Goal: Navigation & Orientation: Find specific page/section

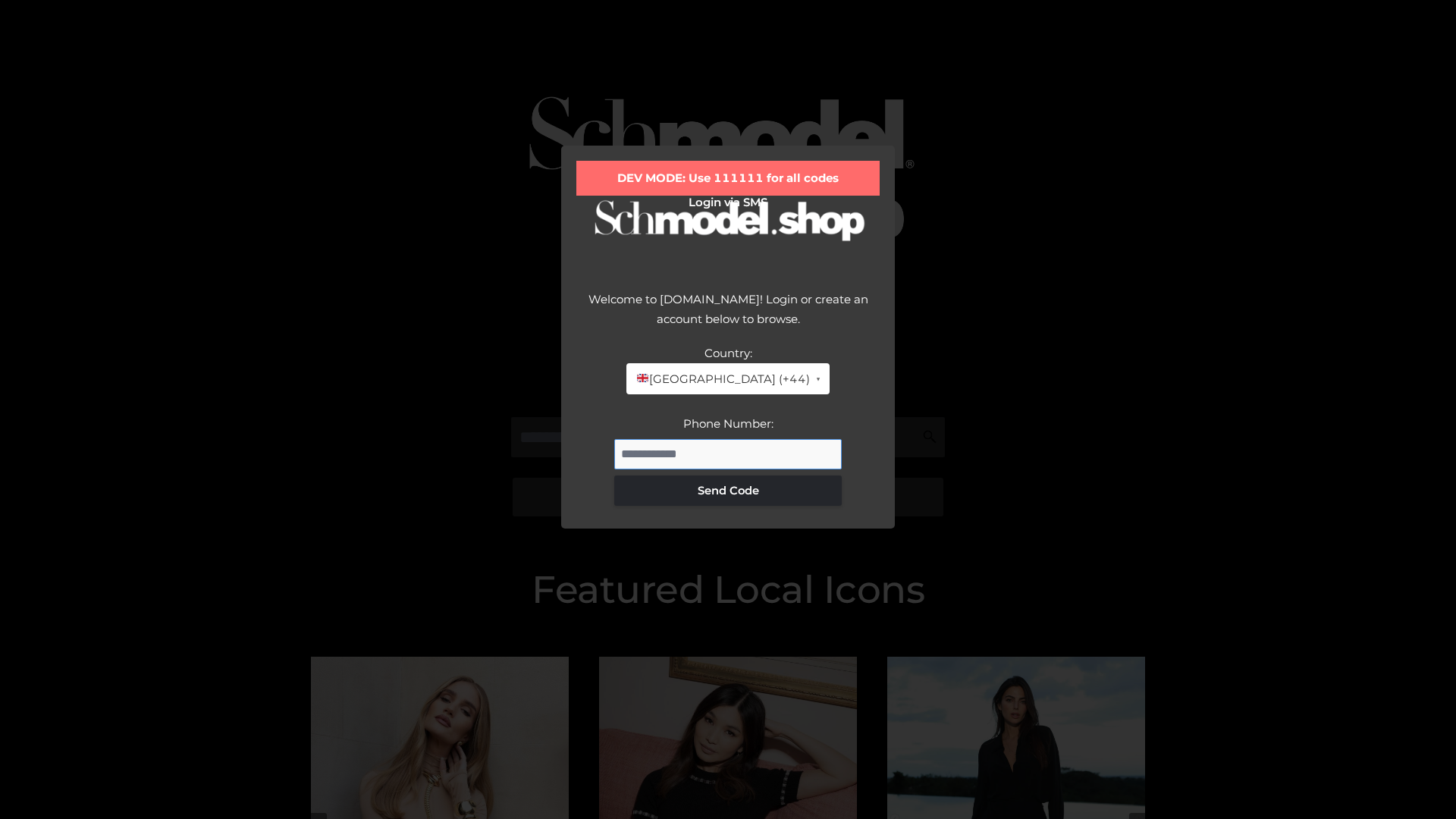
click at [728, 454] on input "Phone Number:" at bounding box center [728, 455] width 227 height 31
type input "**********"
click at [728, 490] on button "Send Code" at bounding box center [728, 491] width 227 height 31
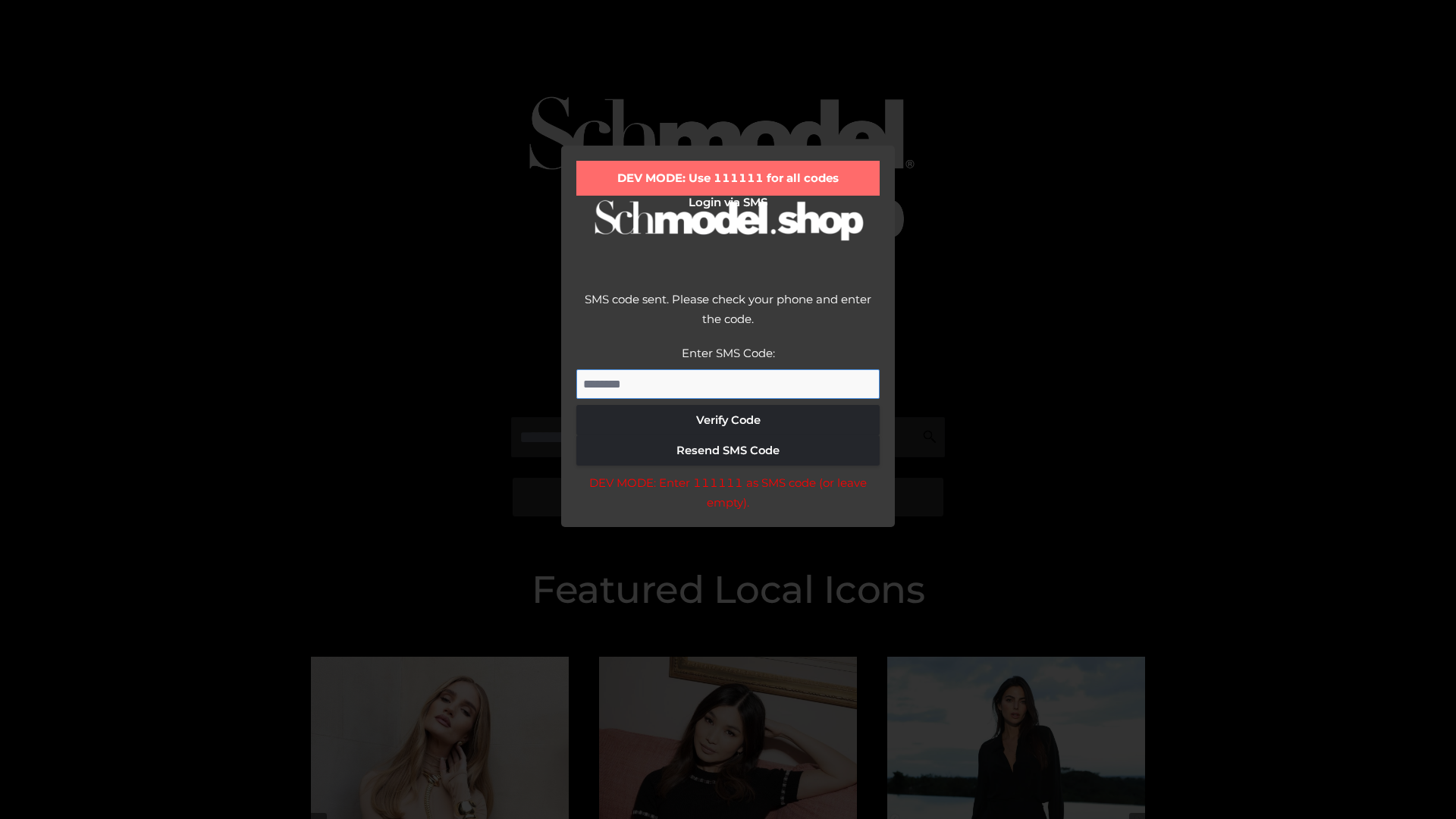
click at [728, 384] on input "Enter SMS Code:" at bounding box center [728, 385] width 303 height 31
type input "******"
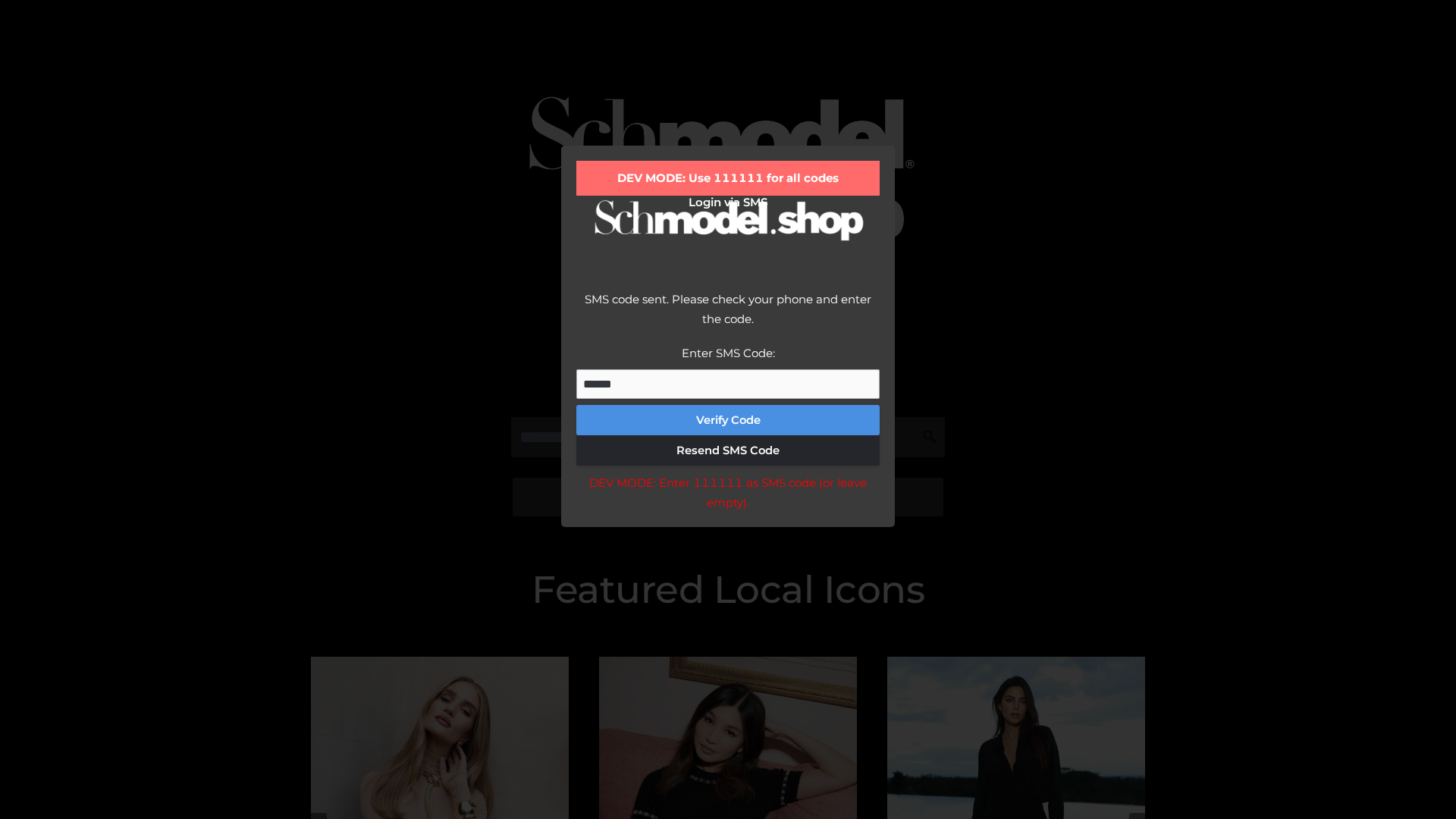
click at [728, 421] on button "Verify Code" at bounding box center [728, 421] width 303 height 31
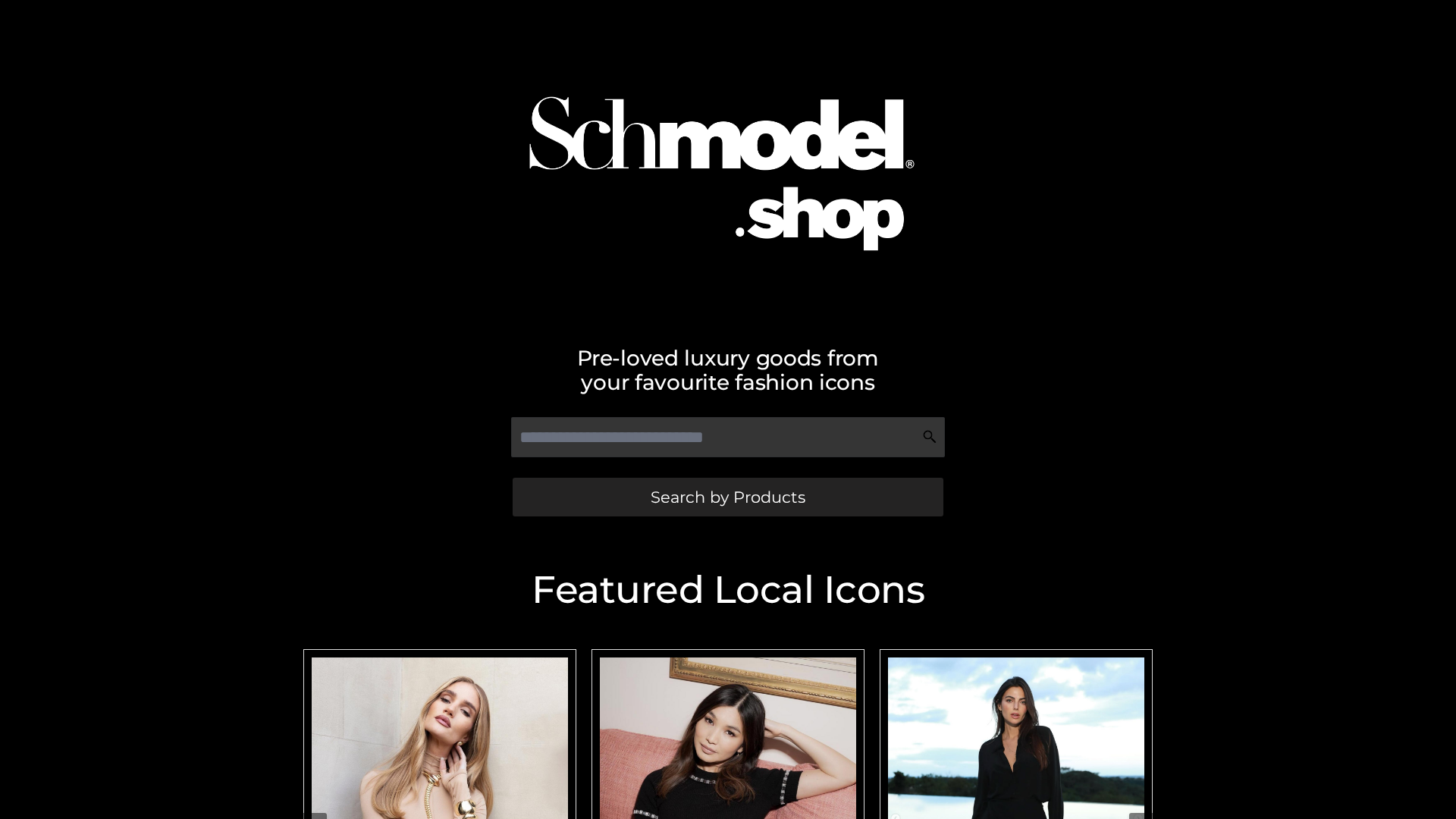
click at [727, 496] on span "Search by Products" at bounding box center [728, 497] width 155 height 16
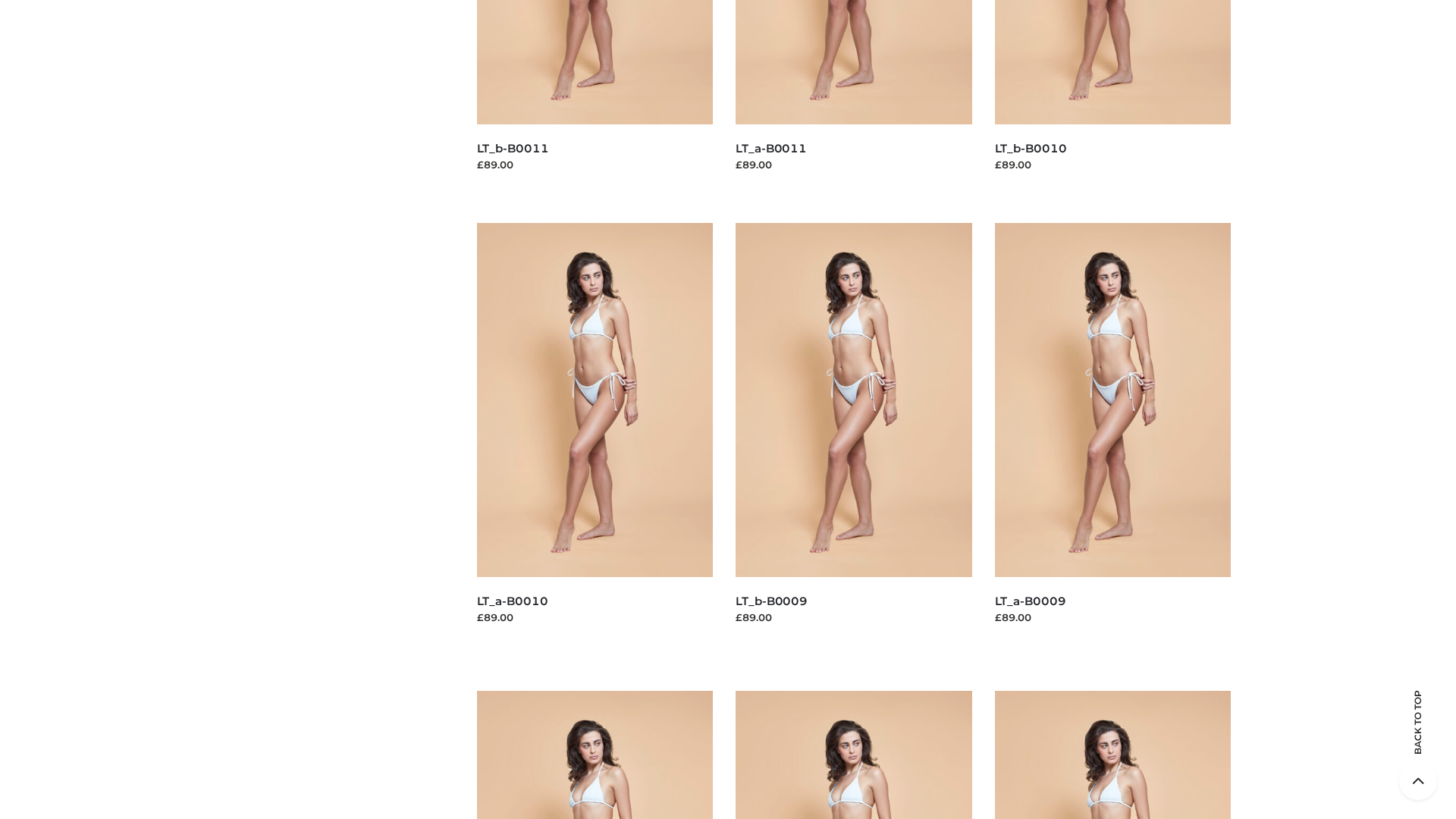
scroll to position [3998, 0]
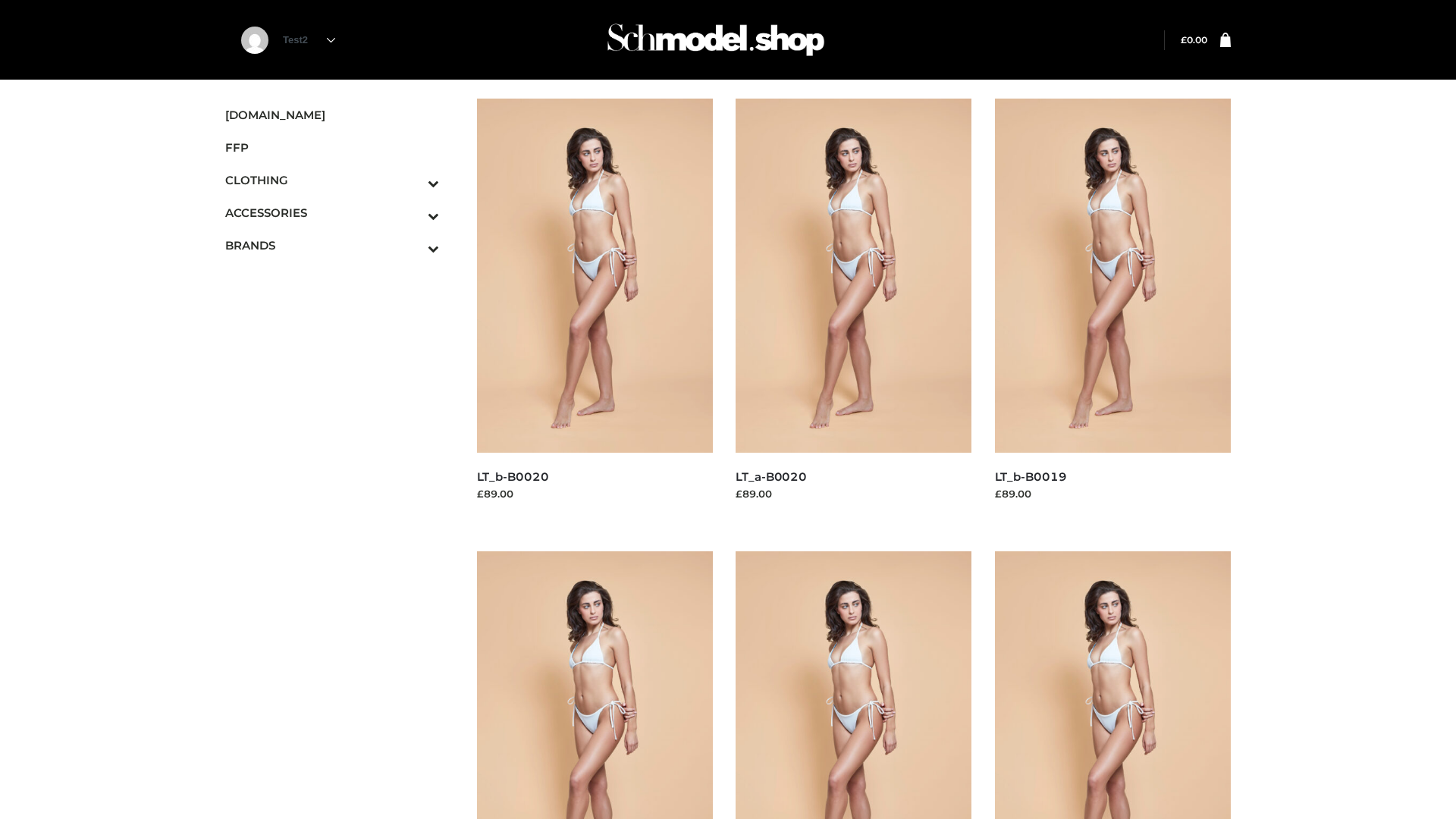
scroll to position [1234, 0]
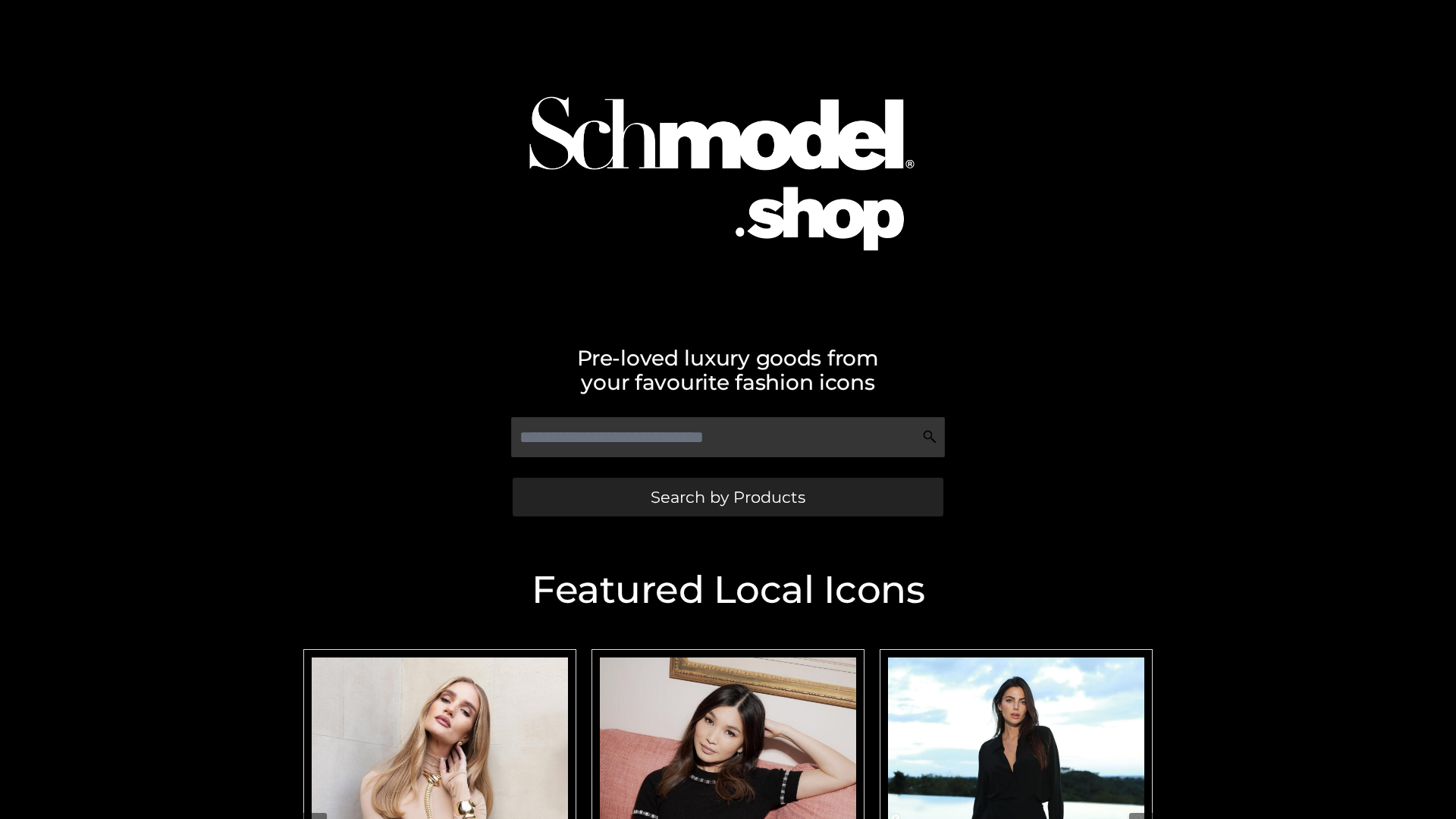
click at [727, 496] on span "Search by Products" at bounding box center [728, 497] width 155 height 16
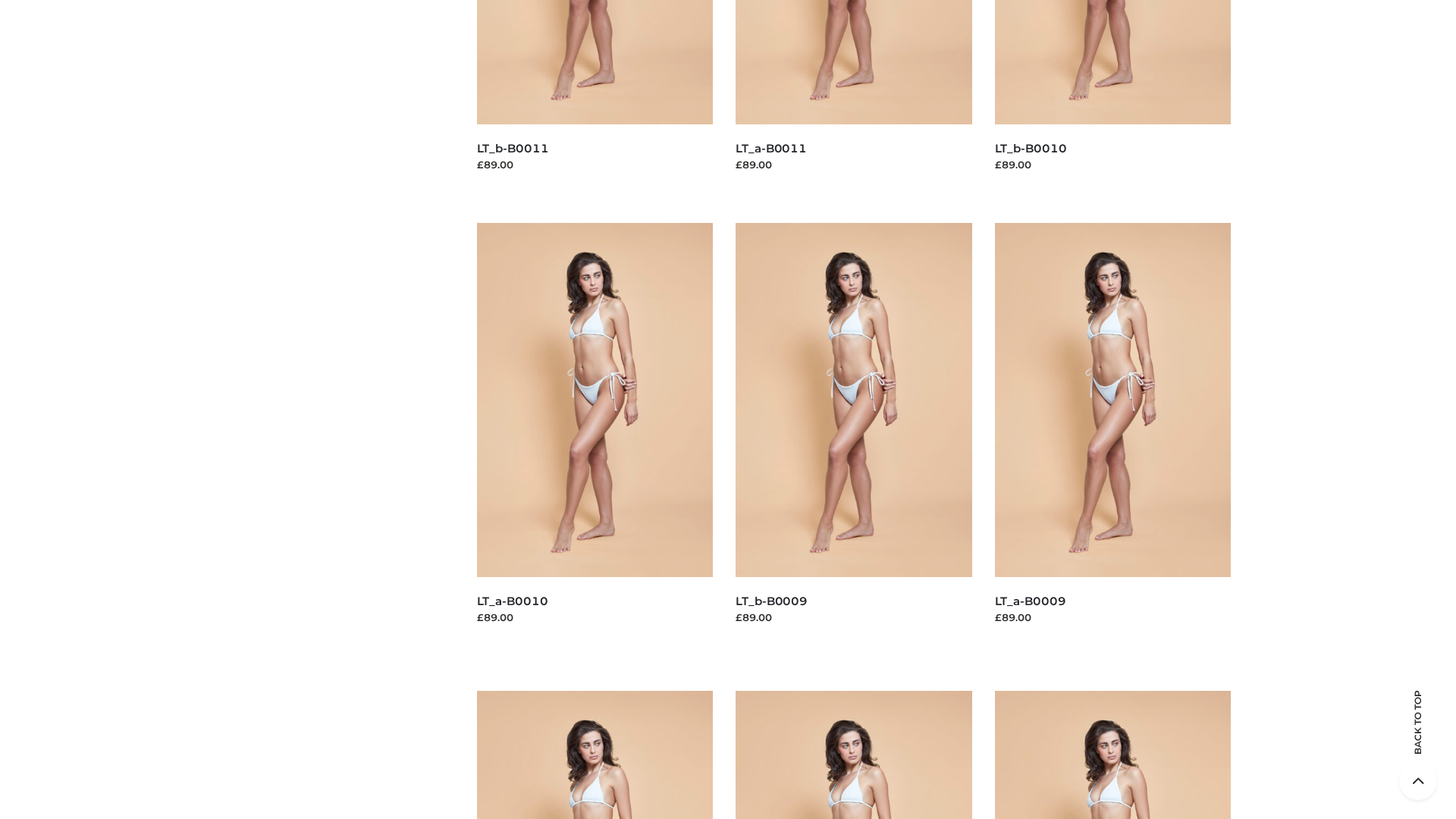
scroll to position [3998, 0]
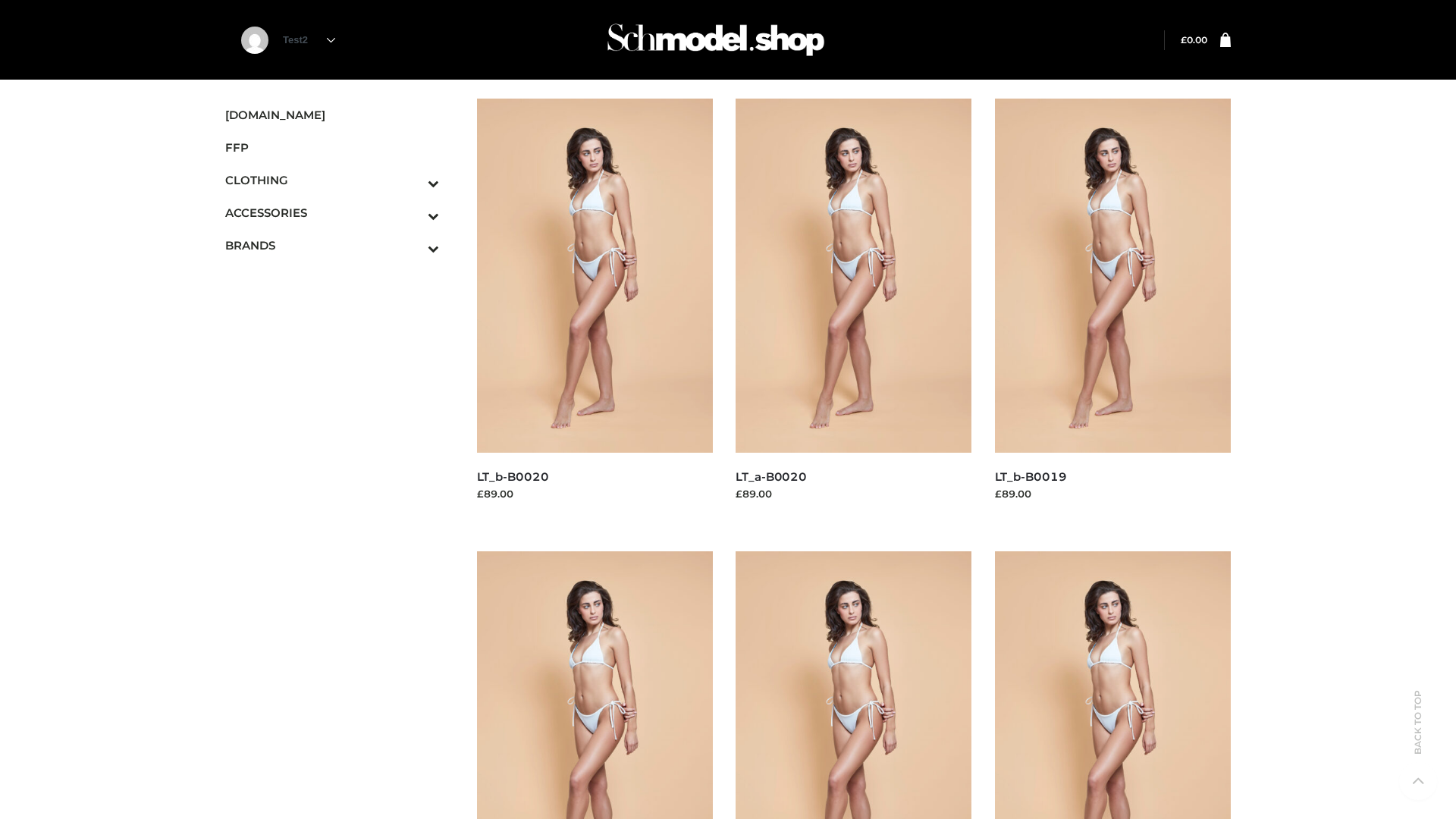
scroll to position [1234, 0]
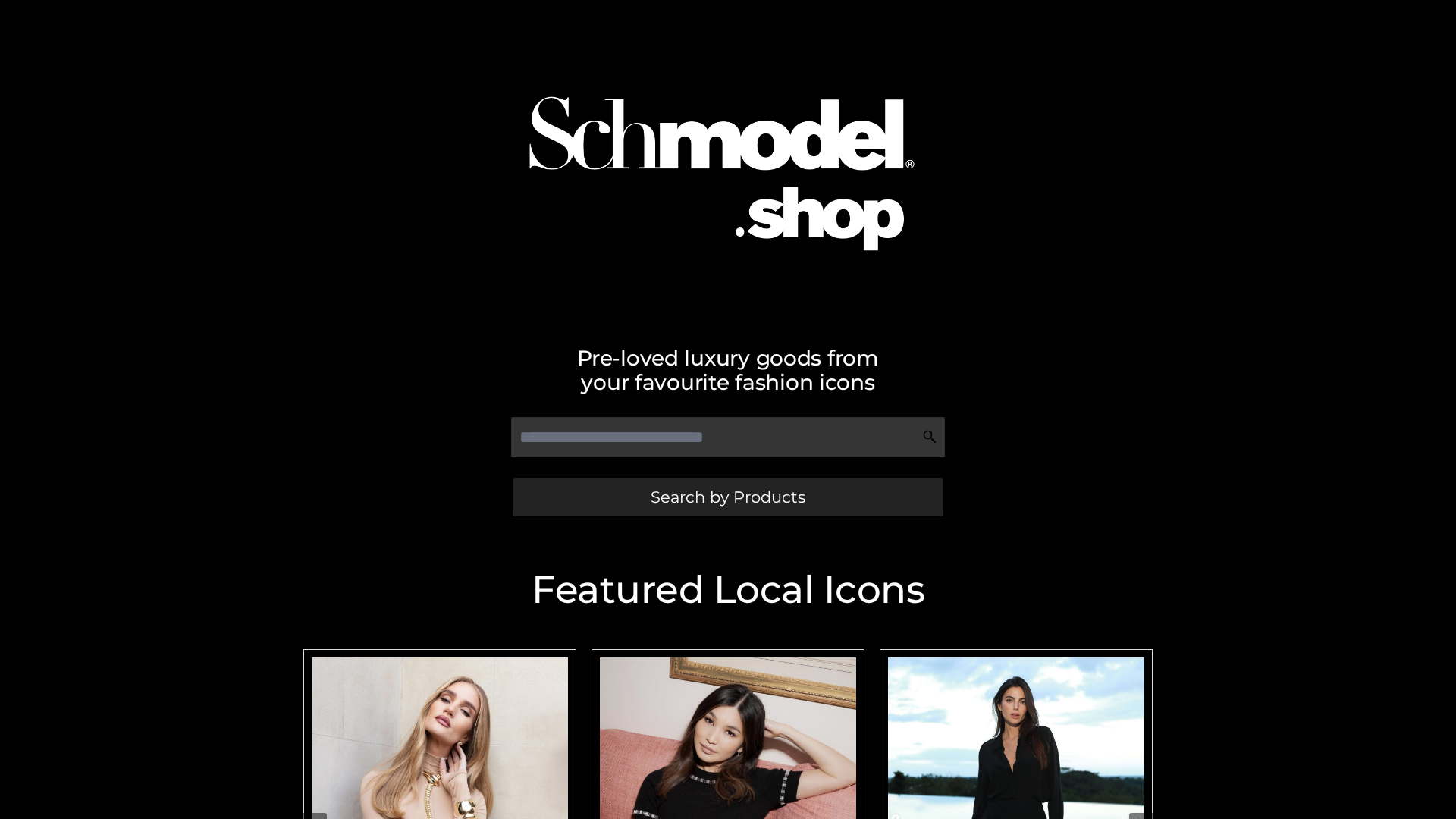
click at [727, 496] on span "Search by Products" at bounding box center [728, 497] width 155 height 16
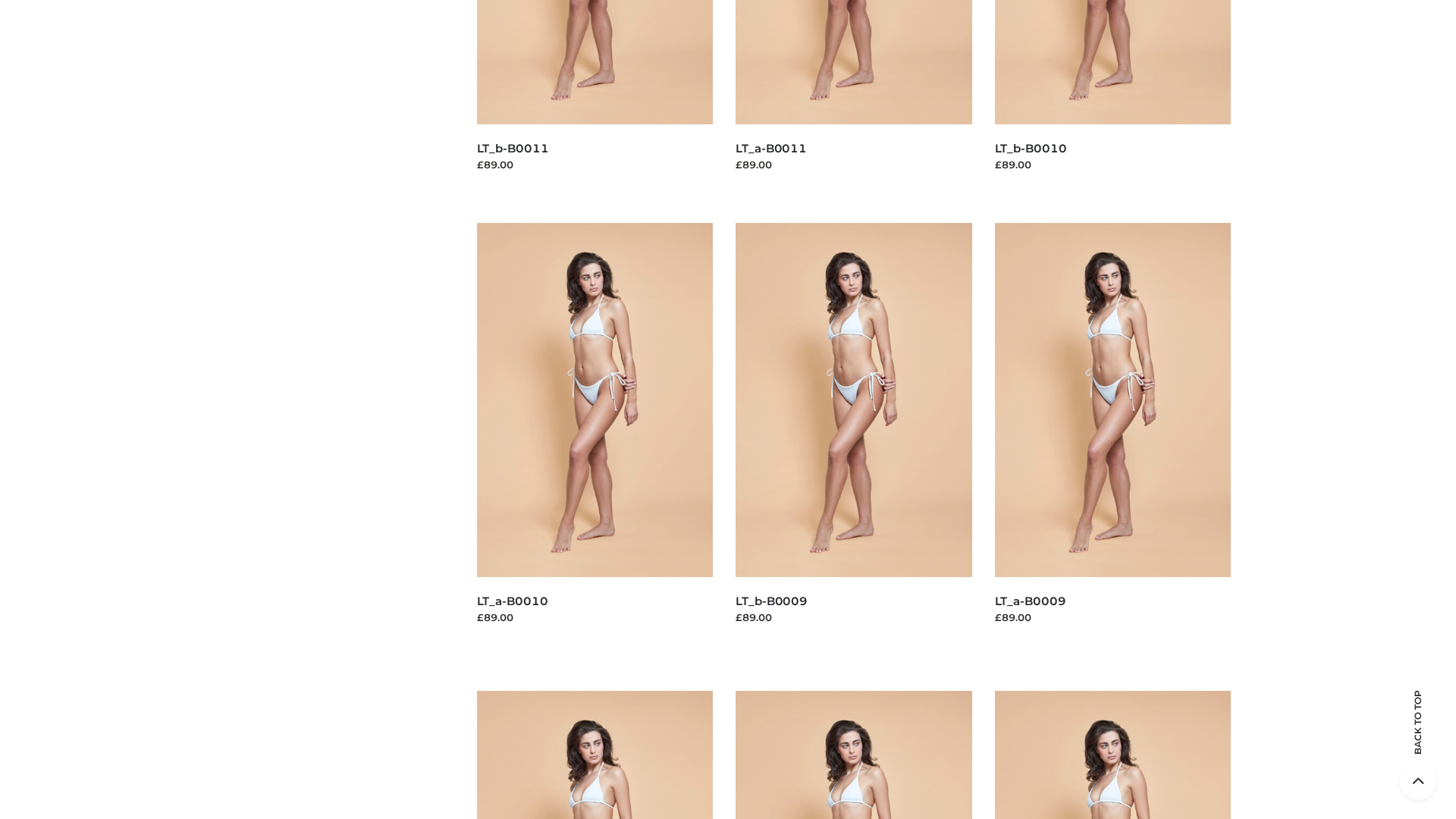
scroll to position [3998, 0]
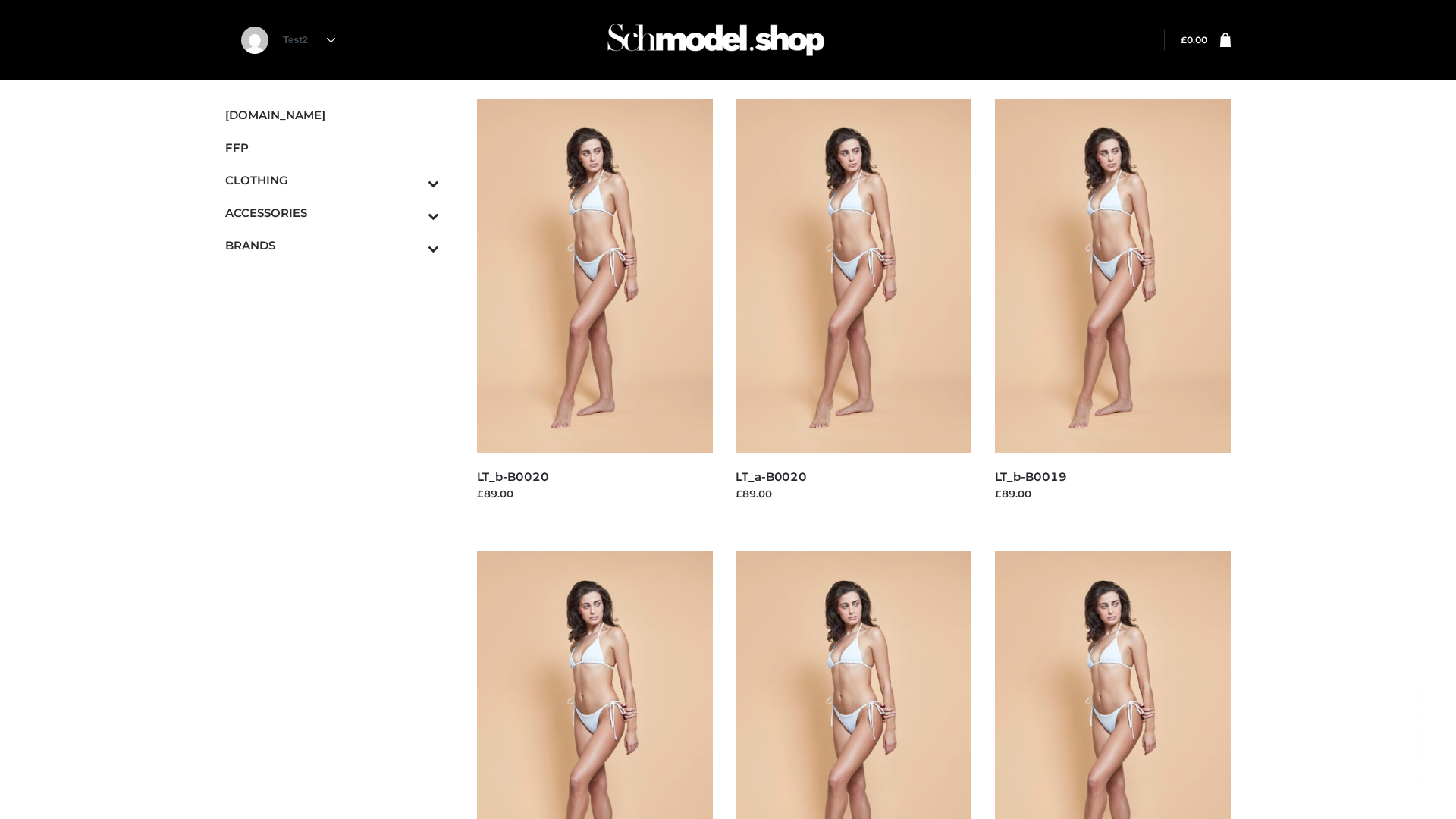
scroll to position [1234, 0]
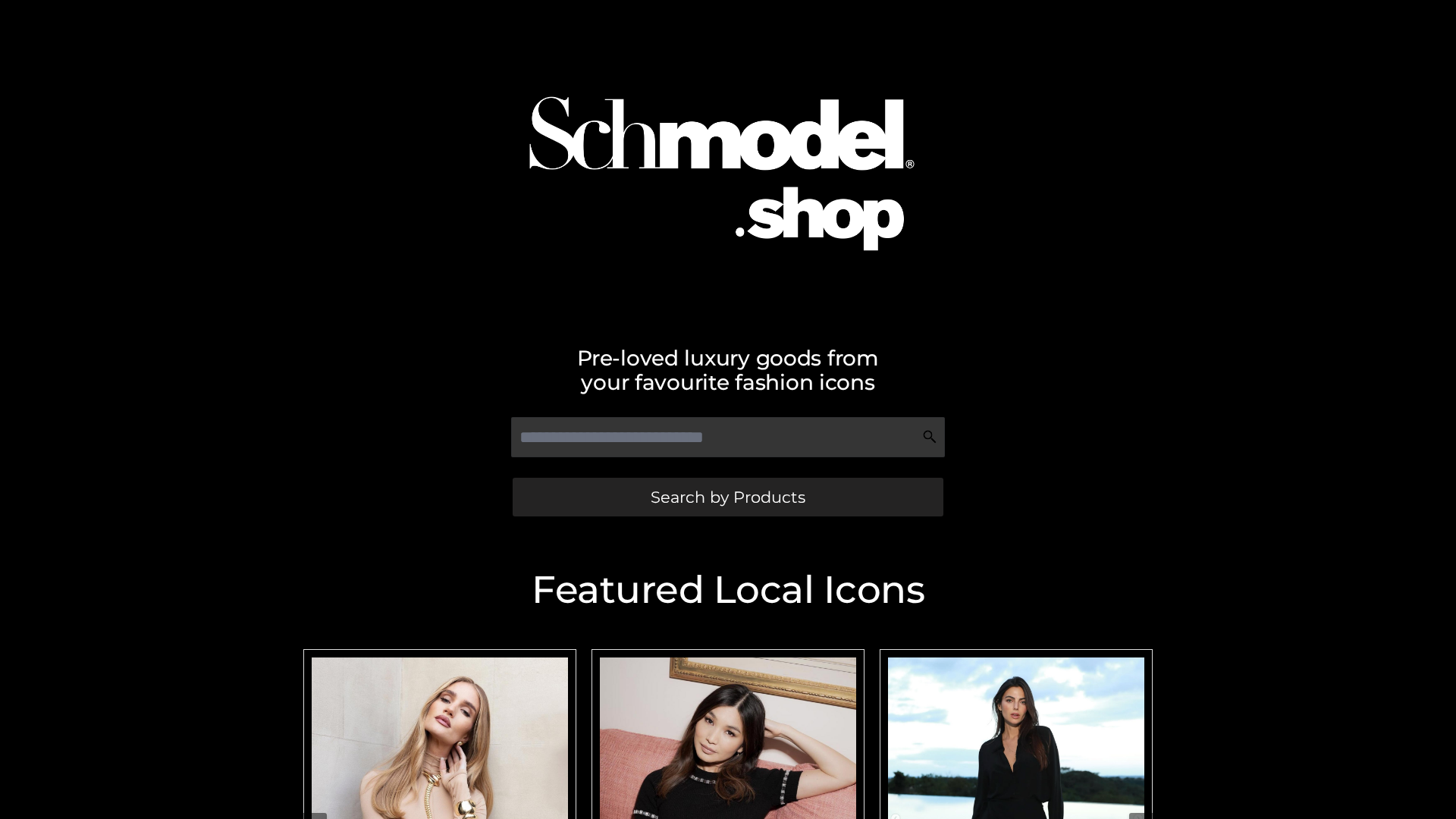
click at [727, 496] on span "Search by Products" at bounding box center [728, 497] width 155 height 16
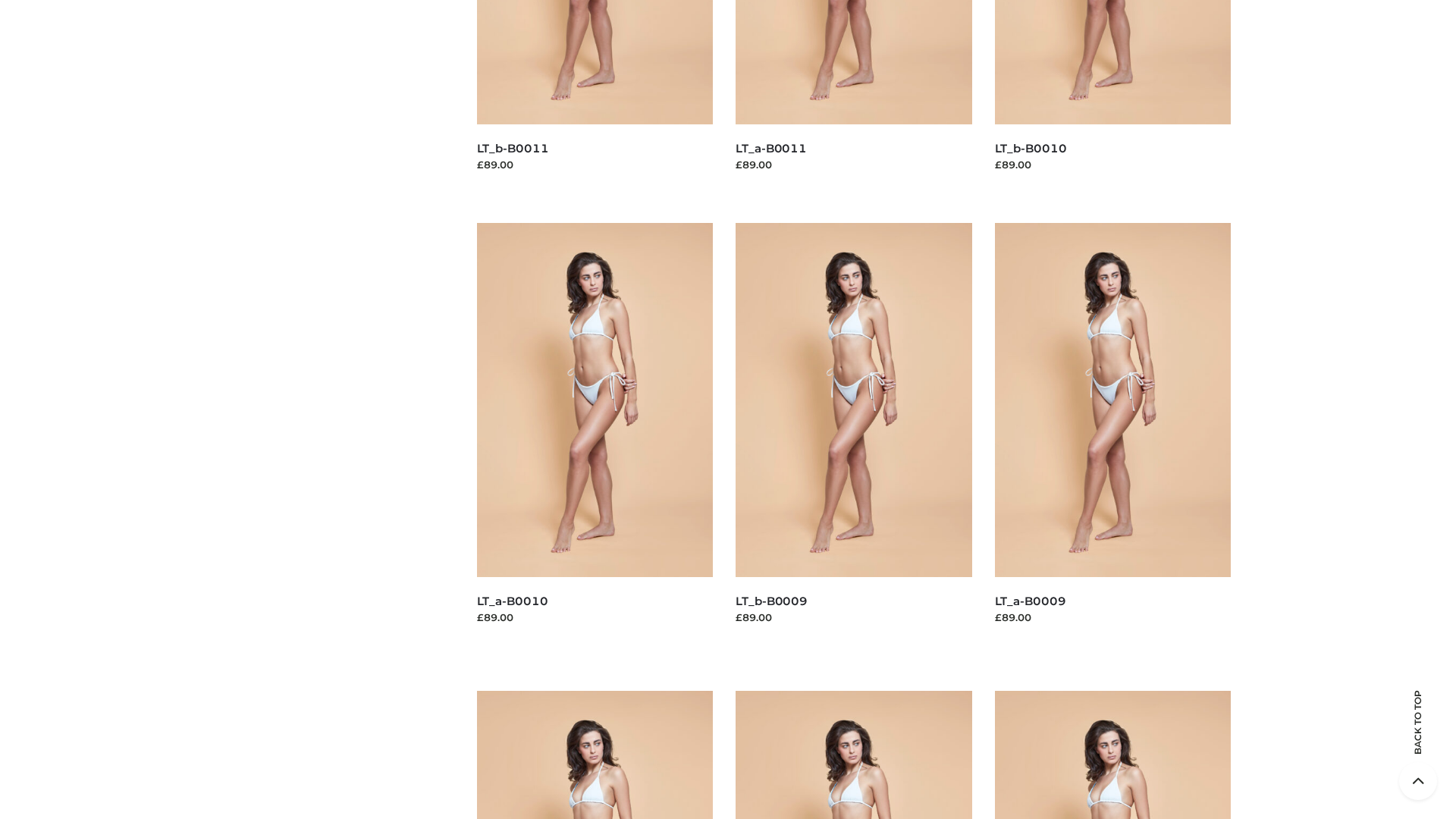
scroll to position [3998, 0]
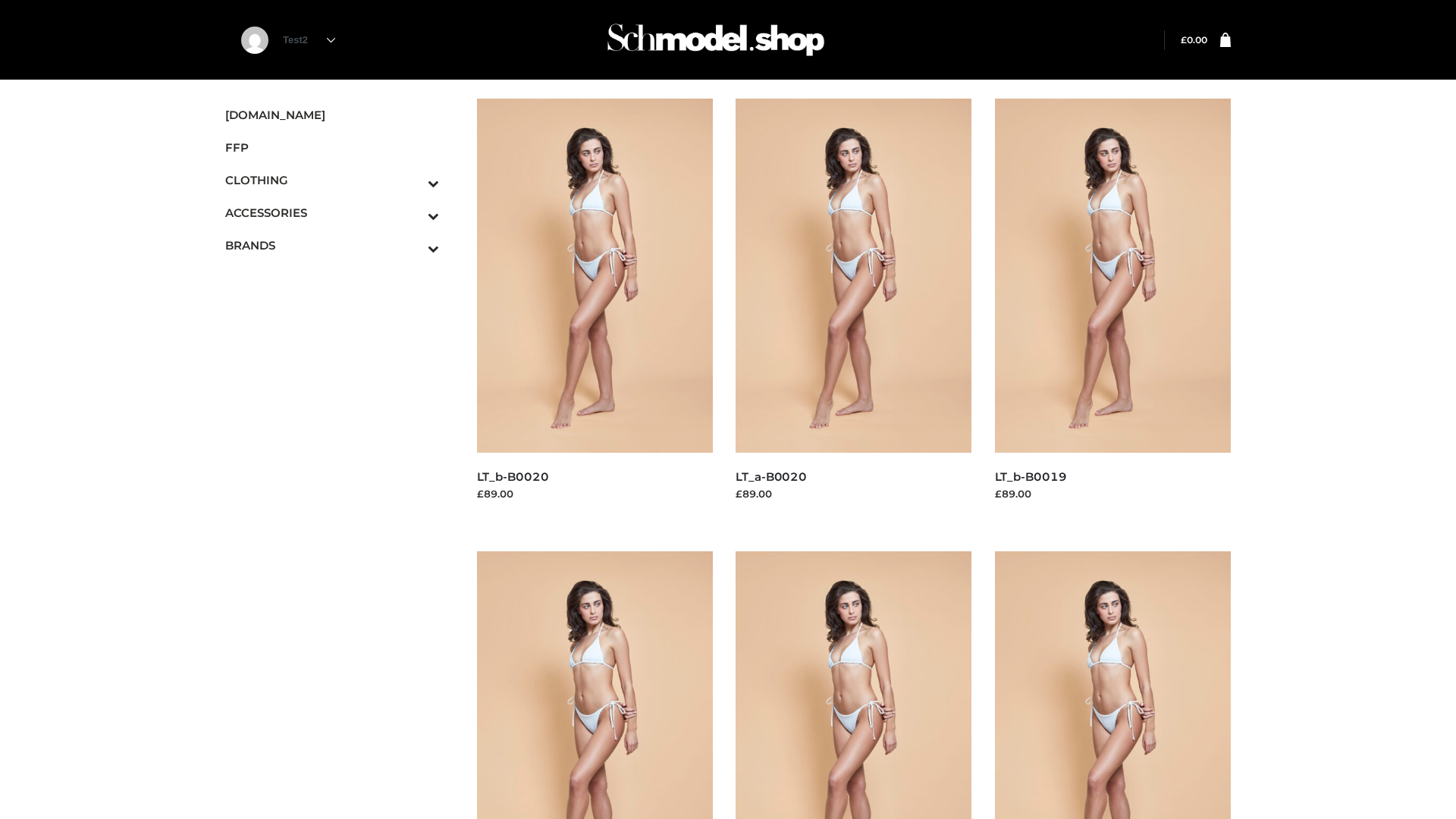
scroll to position [1234, 0]
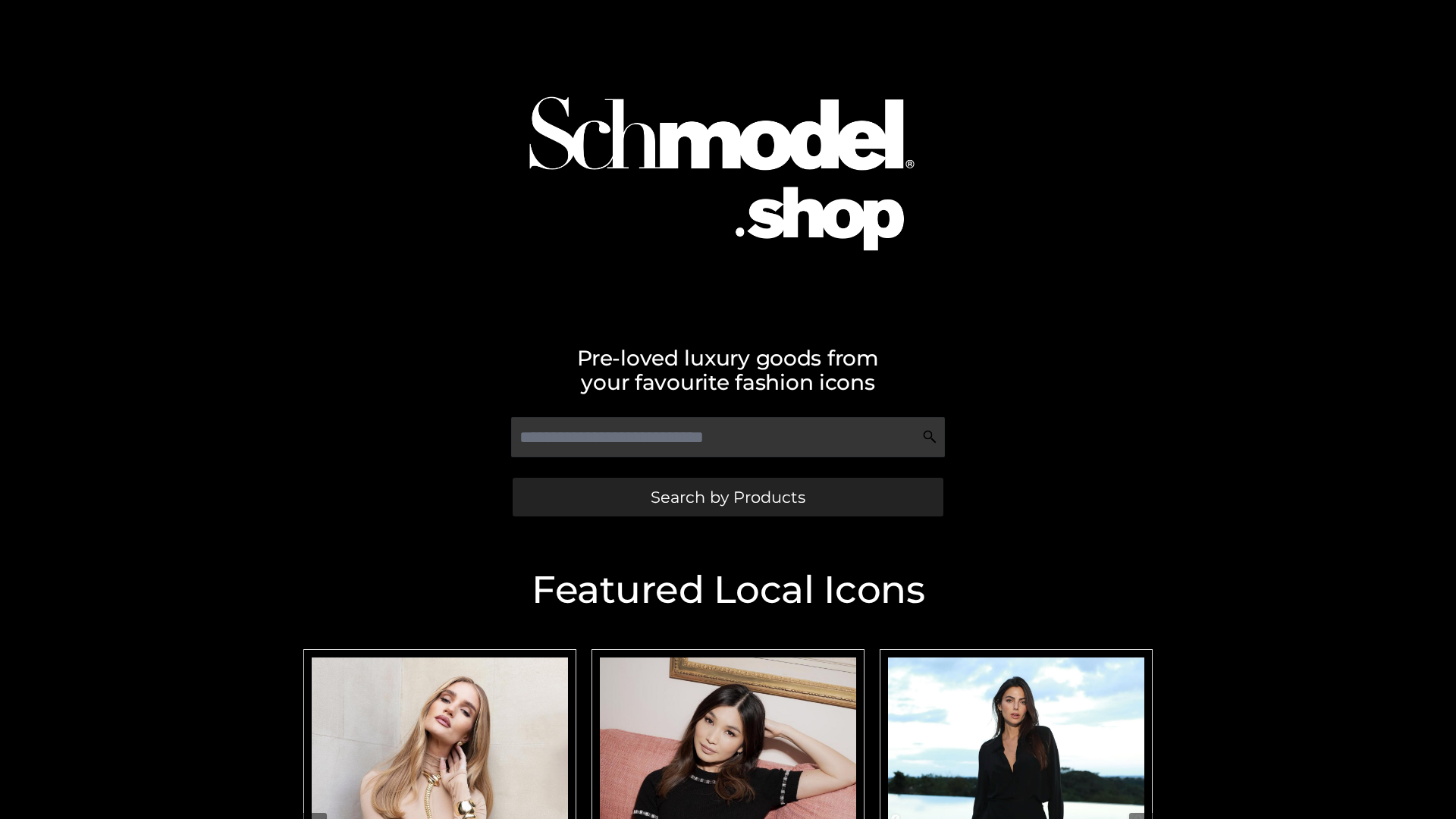
click at [727, 496] on span "Search by Products" at bounding box center [728, 497] width 155 height 16
